Goal: Task Accomplishment & Management: Complete application form

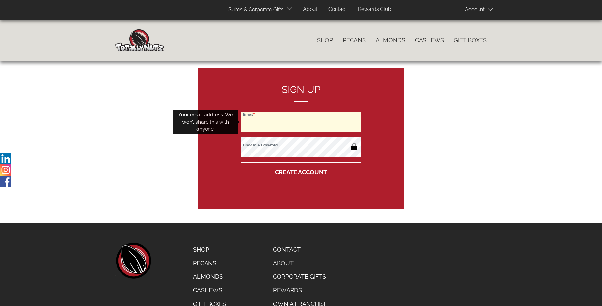
click at [301, 122] on input "Email" at bounding box center [301, 122] width 121 height 20
type input "[EMAIL_ADDRESS][DOMAIN_NAME]"
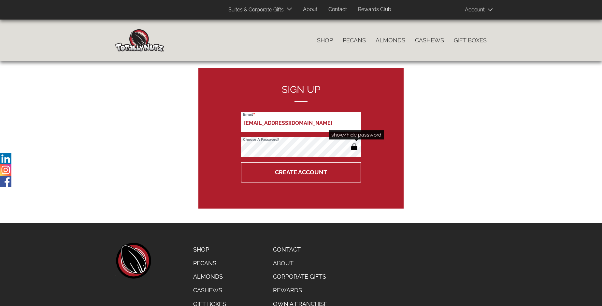
click at [354, 147] on button "button" at bounding box center [354, 147] width 11 height 10
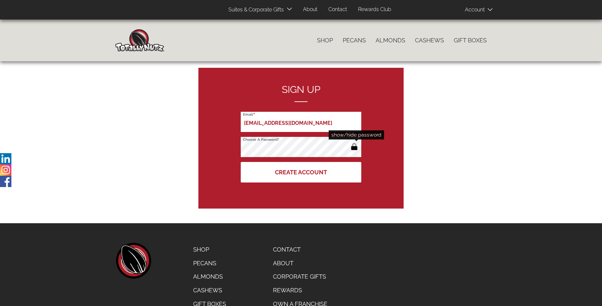
click at [301, 172] on button "Create Account" at bounding box center [301, 172] width 121 height 21
